Goal: Task Accomplishment & Management: Use online tool/utility

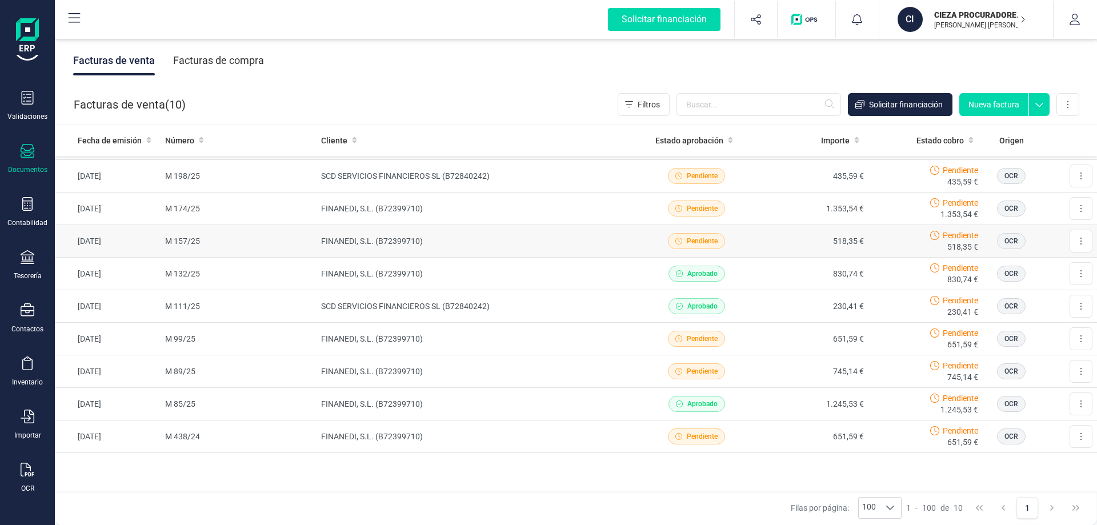
scroll to position [3, 0]
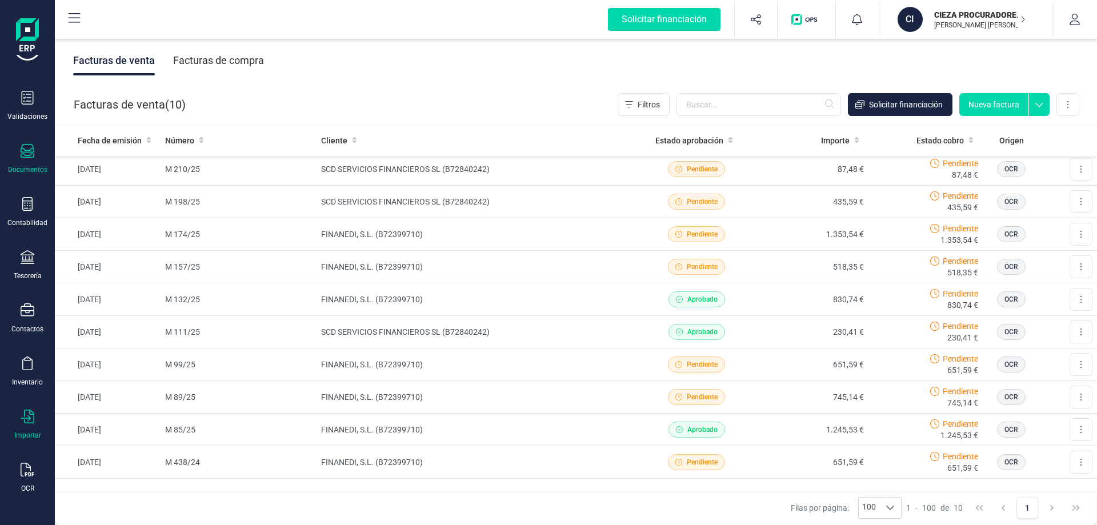
click at [26, 432] on div "Importar" at bounding box center [27, 435] width 27 height 9
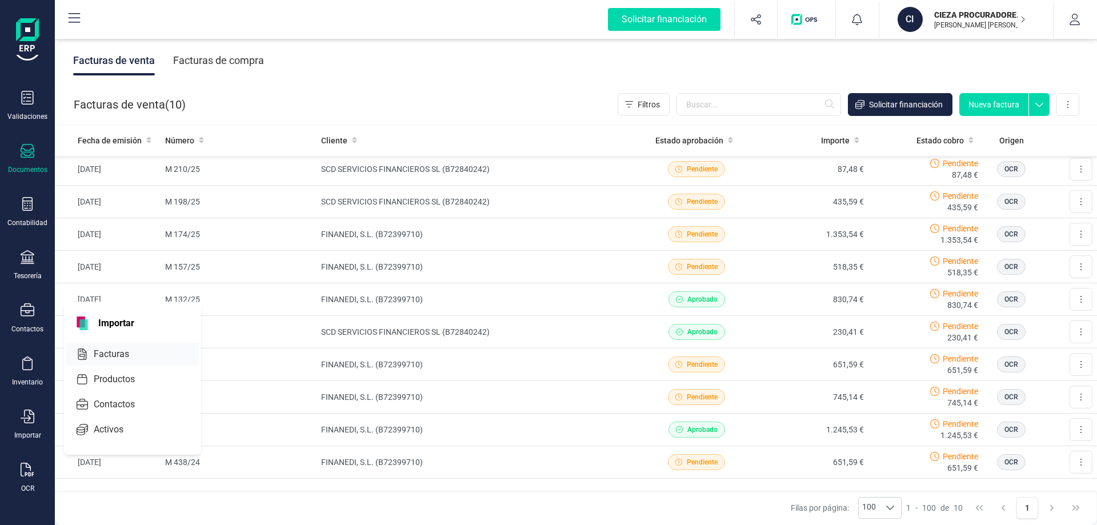
click at [118, 356] on span "Facturas" at bounding box center [119, 355] width 61 height 14
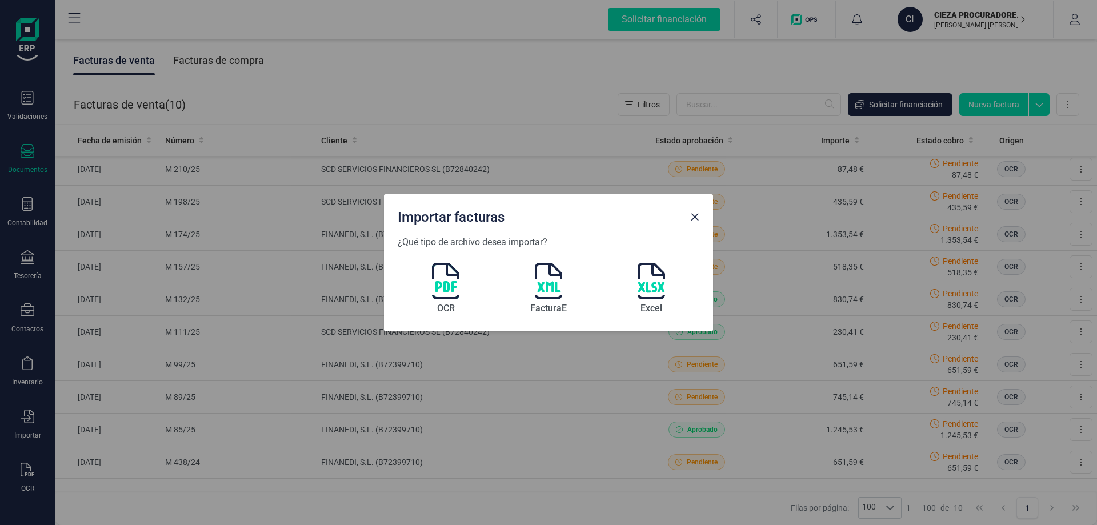
click at [448, 284] on img at bounding box center [445, 281] width 27 height 37
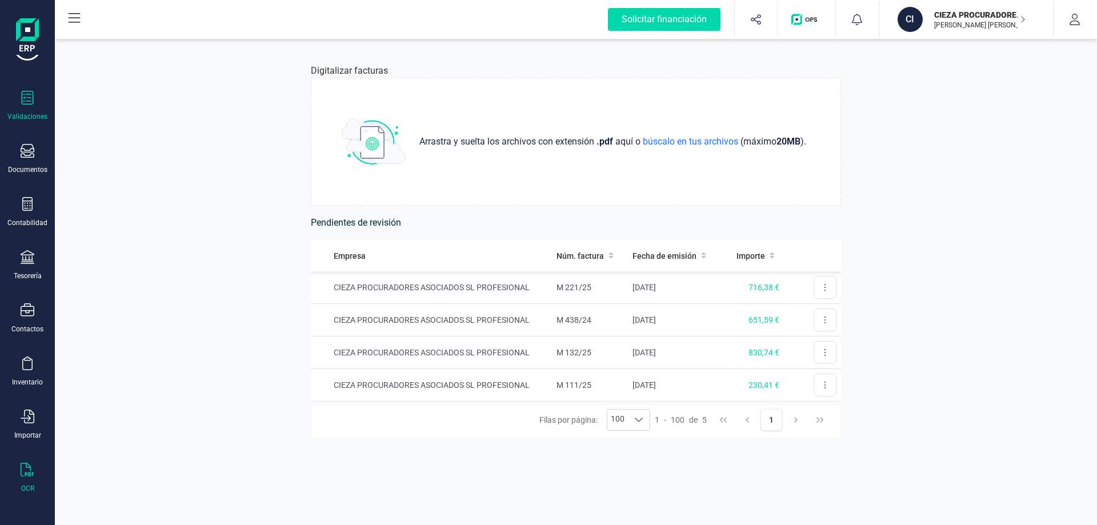
click at [31, 115] on div "Validaciones" at bounding box center [27, 116] width 40 height 9
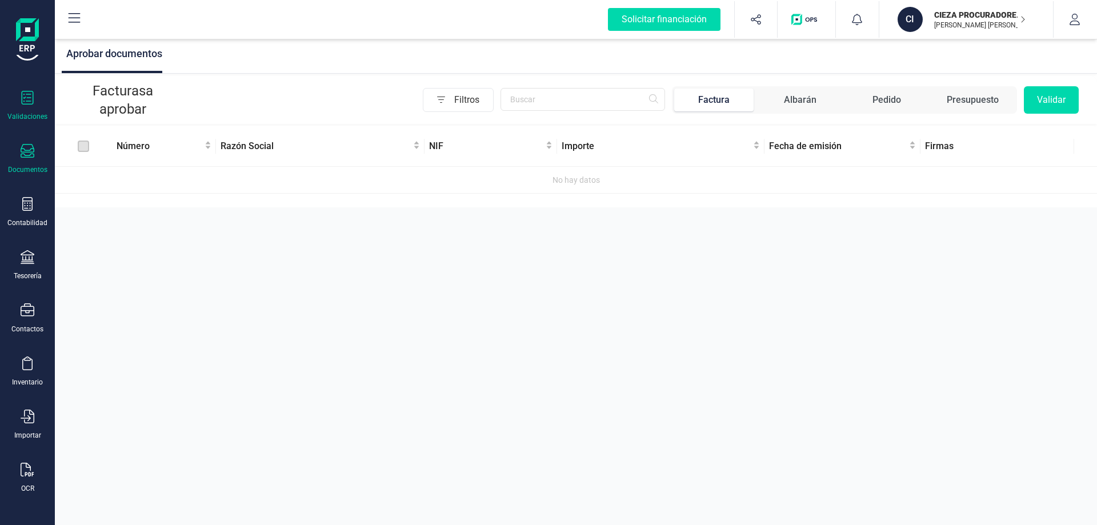
click at [29, 160] on div at bounding box center [28, 152] width 14 height 17
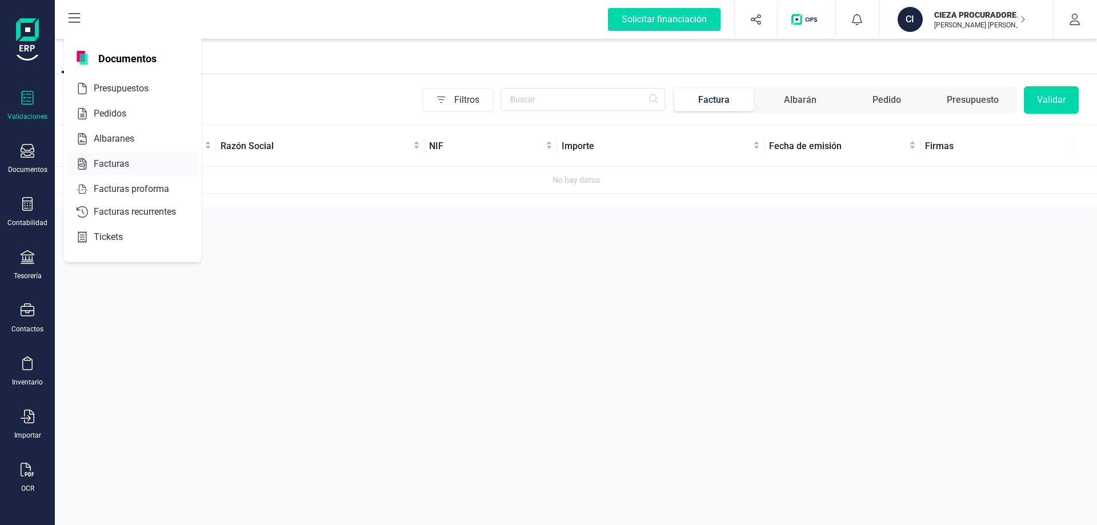
click at [100, 157] on div "Facturas" at bounding box center [132, 164] width 133 height 23
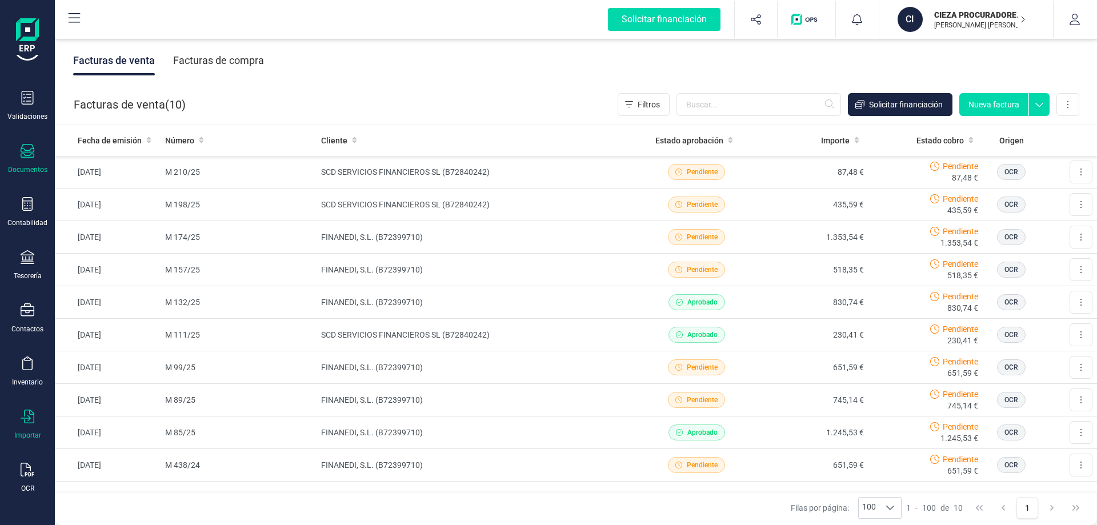
click at [26, 434] on div "Importar" at bounding box center [27, 435] width 27 height 9
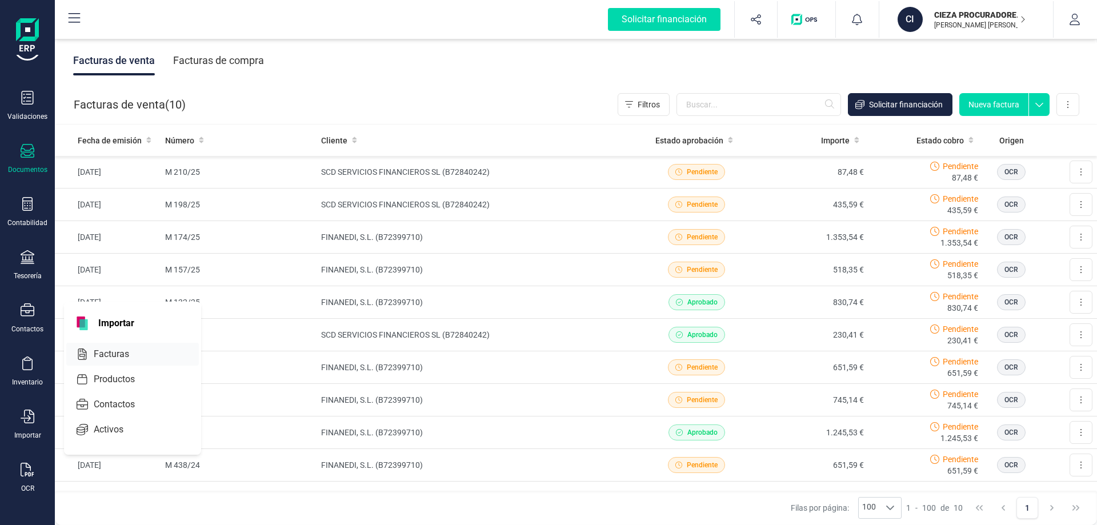
click at [125, 345] on div "Facturas" at bounding box center [132, 354] width 133 height 23
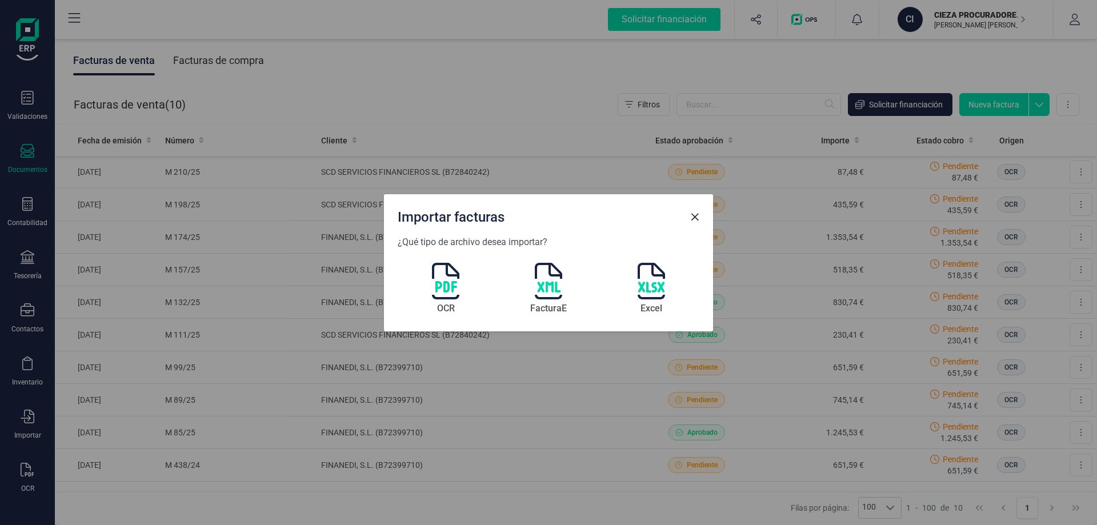
click at [457, 291] on img at bounding box center [445, 281] width 27 height 37
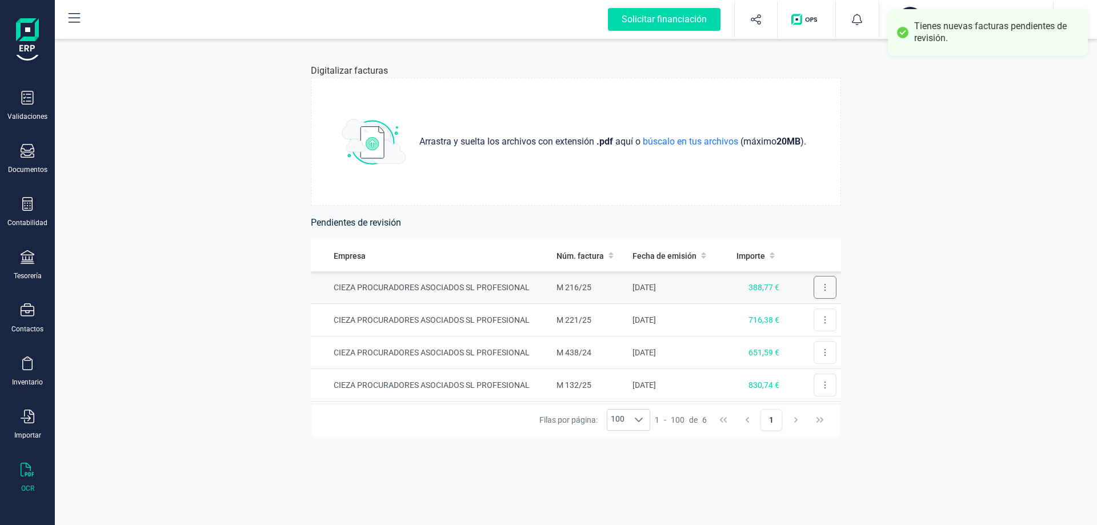
click at [825, 285] on icon at bounding box center [825, 287] width 1 height 7
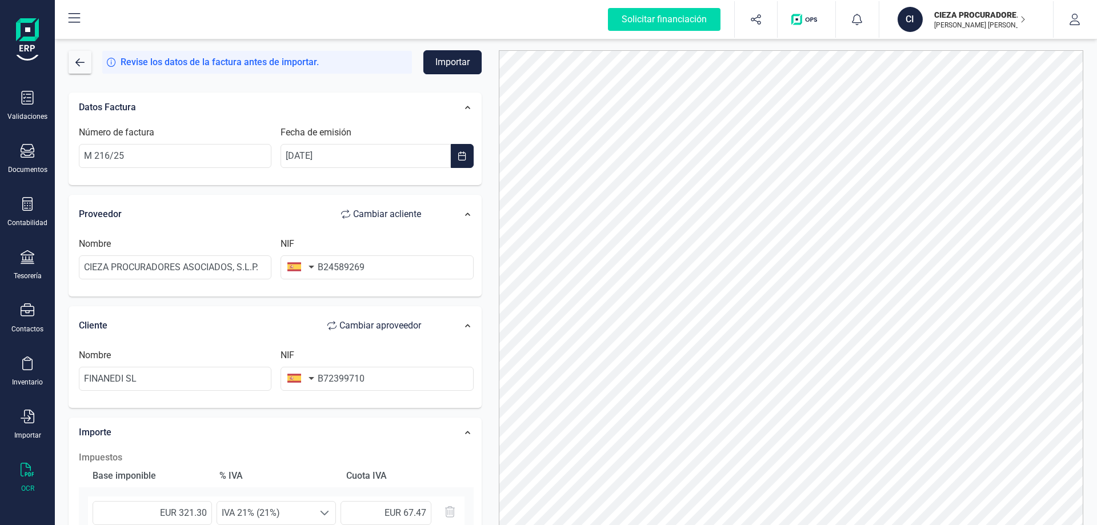
click at [461, 58] on button "Importar" at bounding box center [453, 62] width 58 height 24
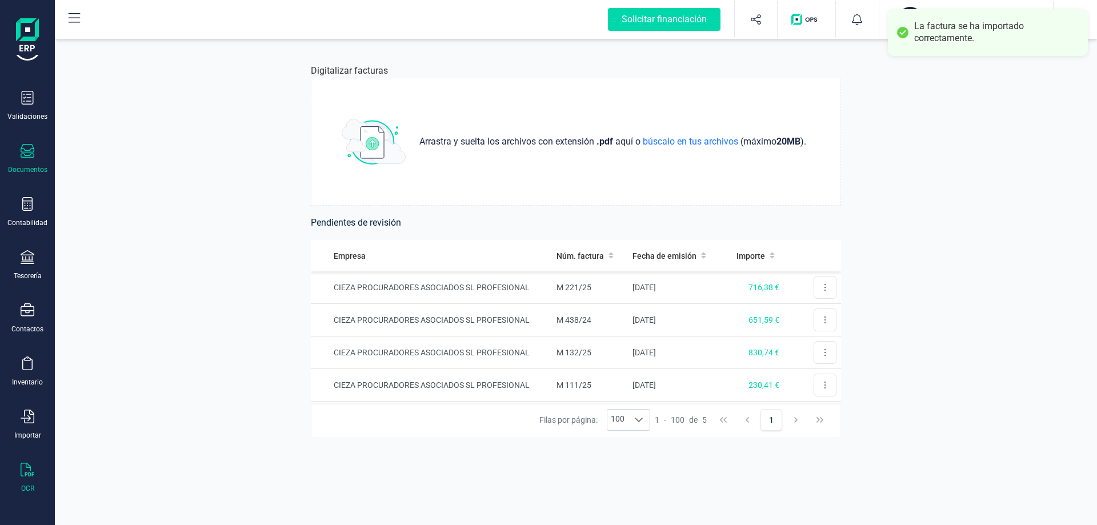
click at [24, 168] on div "Documentos" at bounding box center [27, 169] width 39 height 9
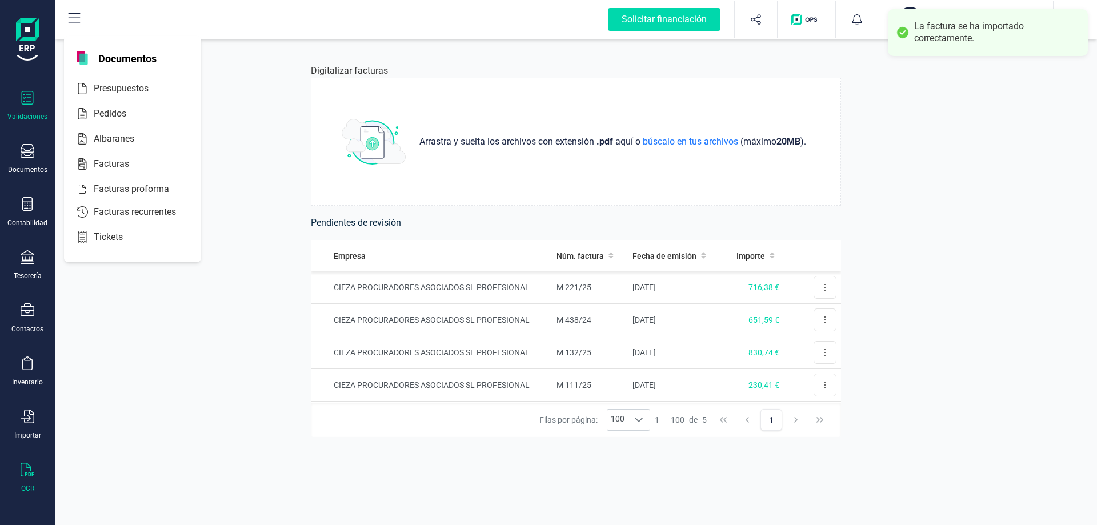
click at [32, 105] on div at bounding box center [28, 99] width 14 height 17
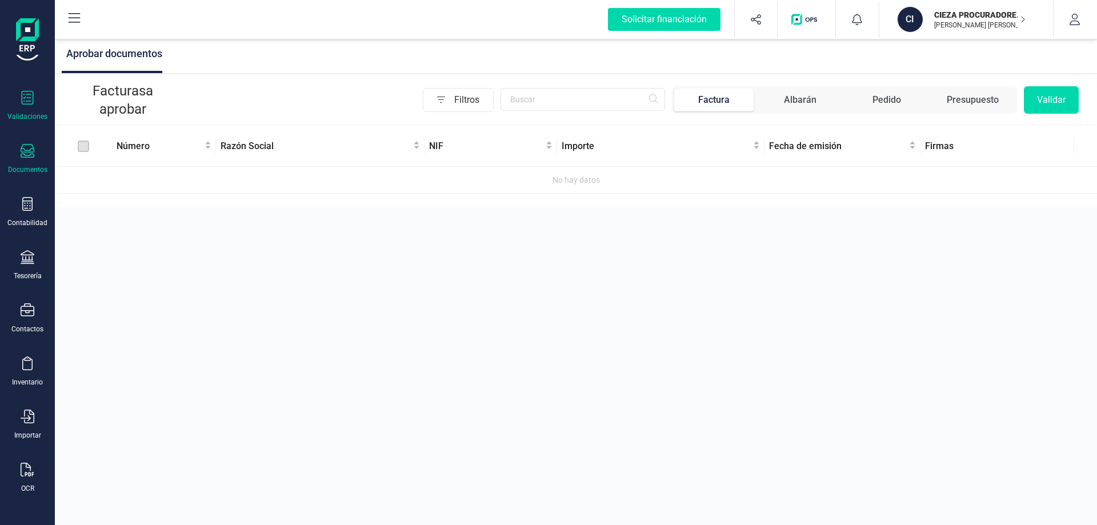
click at [29, 163] on div "Documentos" at bounding box center [28, 159] width 46 height 30
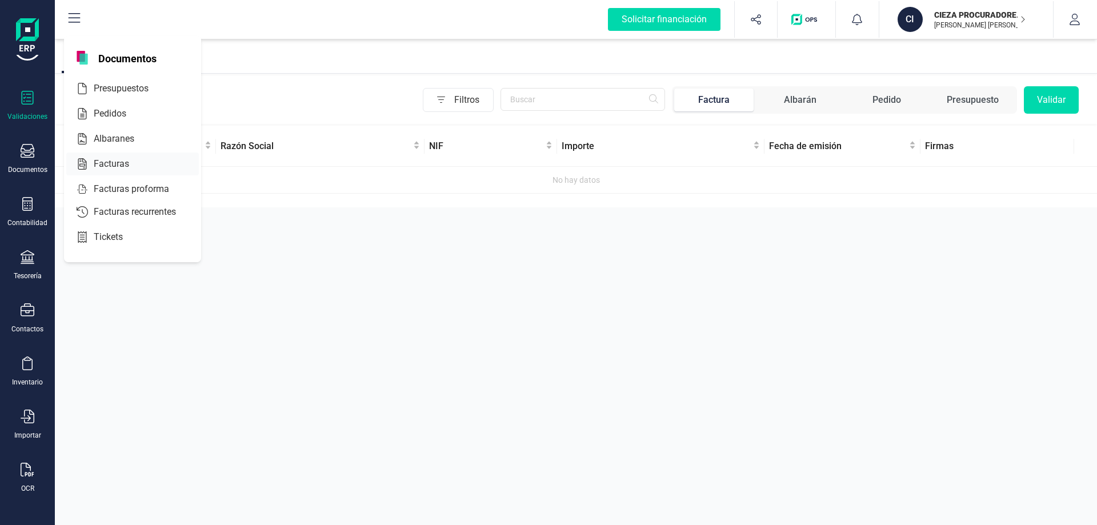
click at [92, 163] on span "Facturas" at bounding box center [119, 164] width 61 height 14
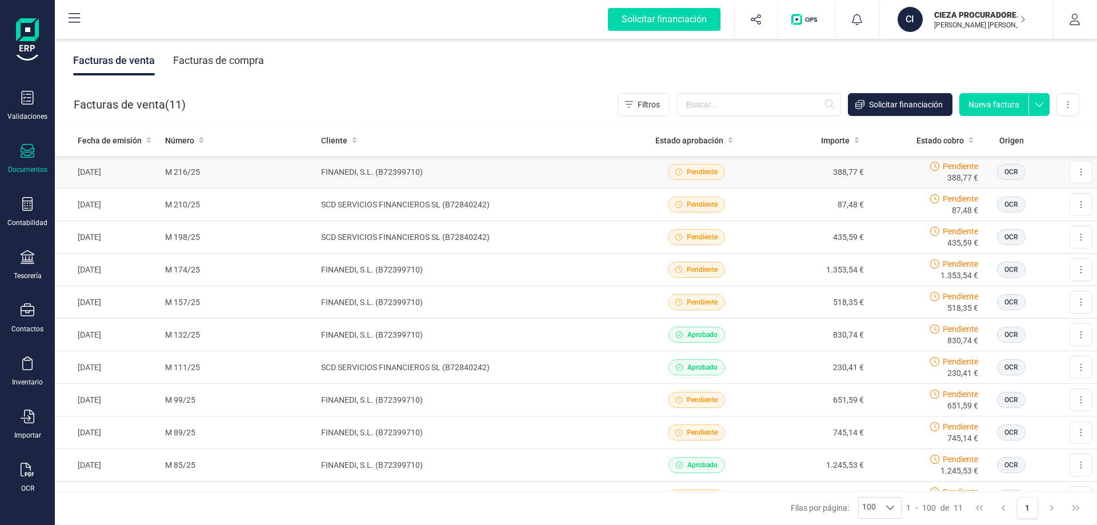
scroll to position [93, 0]
